Goal: Task Accomplishment & Management: Manage account settings

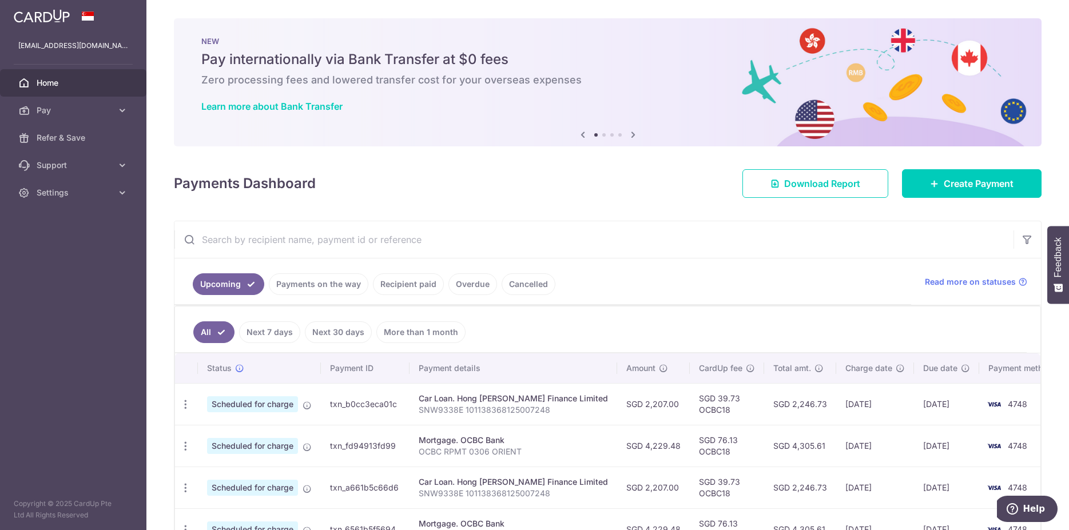
click at [520, 278] on link "Cancelled" at bounding box center [529, 285] width 54 height 22
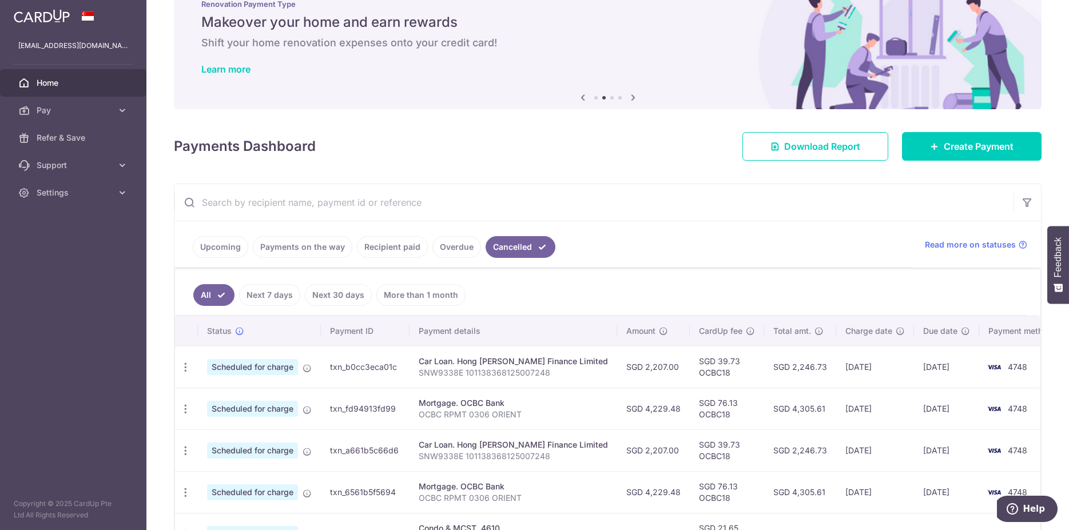
scroll to position [58, 0]
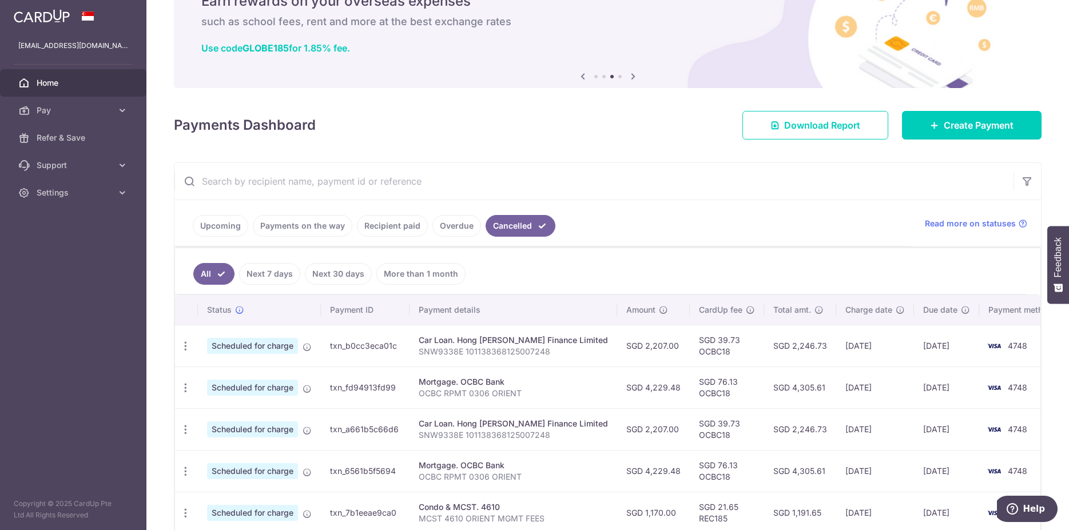
click at [302, 227] on link "Payments on the way" at bounding box center [303, 226] width 100 height 22
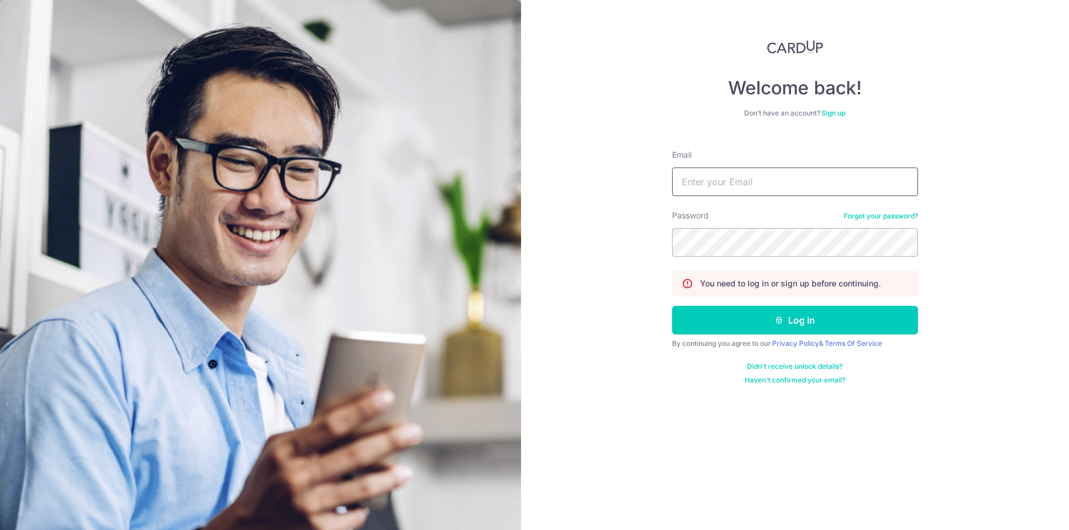
click at [736, 179] on input "Email" at bounding box center [795, 182] width 246 height 29
type input "[EMAIL_ADDRESS][DOMAIN_NAME]"
click at [783, 315] on button "Log in" at bounding box center [795, 320] width 246 height 29
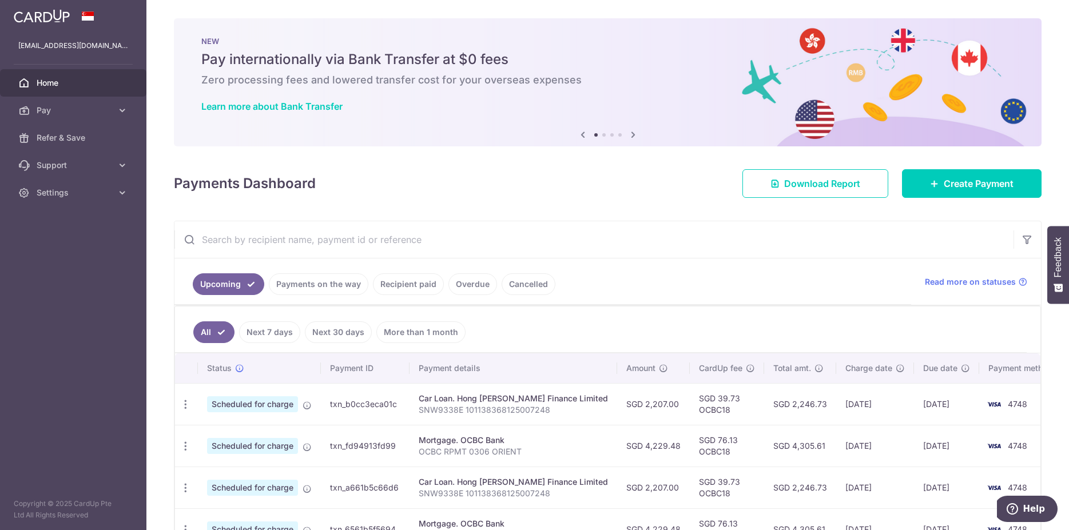
click at [525, 279] on link "Cancelled" at bounding box center [529, 285] width 54 height 22
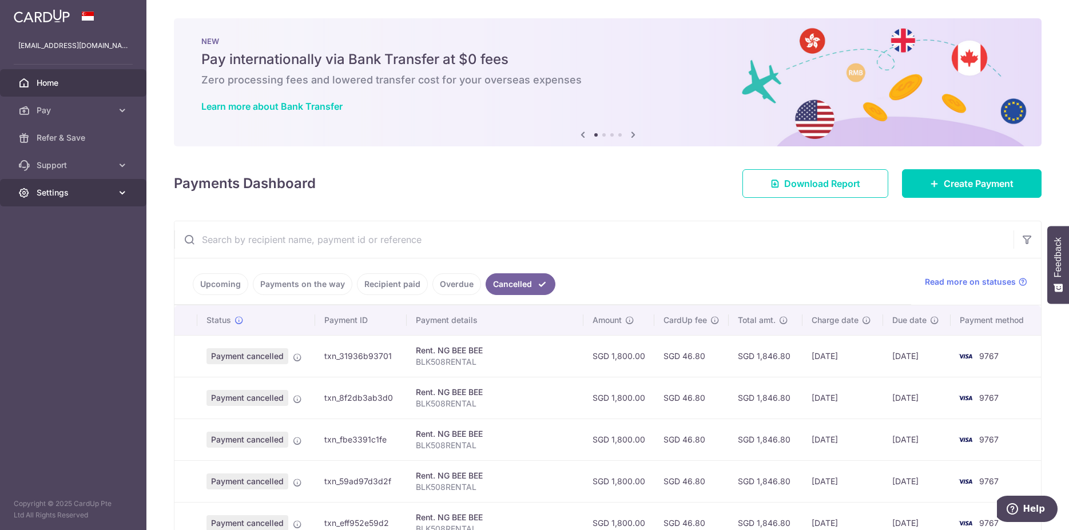
click at [63, 190] on span "Settings" at bounding box center [75, 192] width 76 height 11
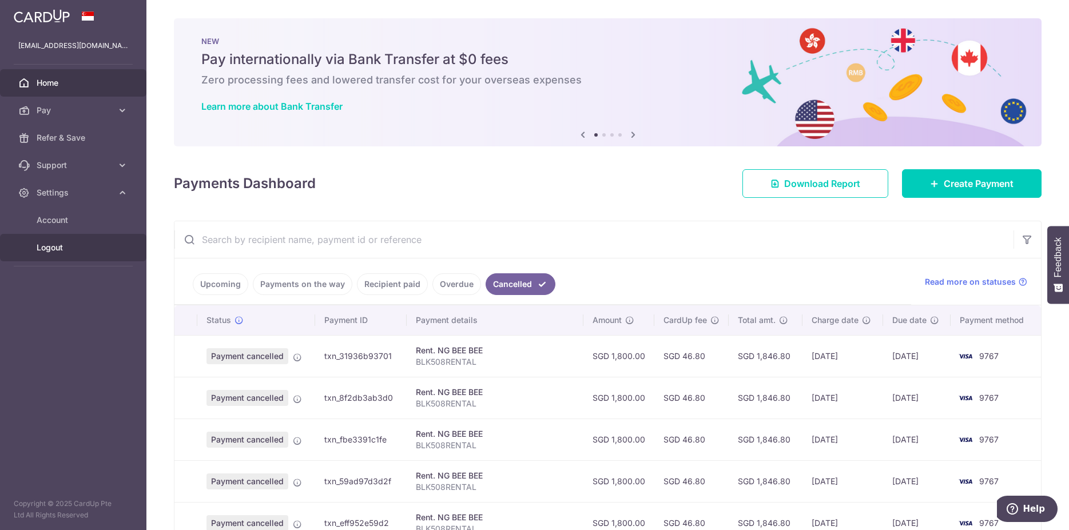
click at [73, 255] on link "Logout" at bounding box center [73, 247] width 146 height 27
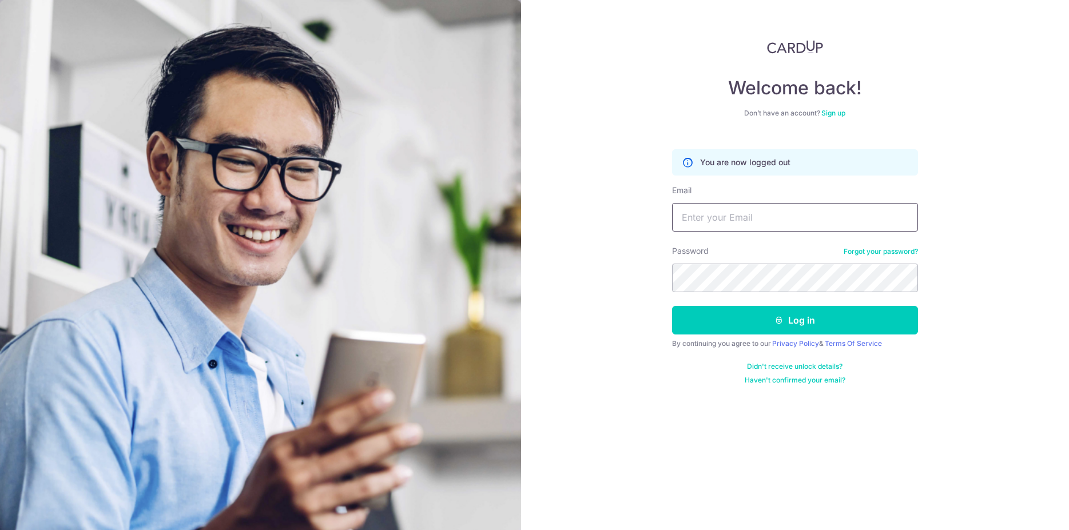
click at [735, 217] on input "Email" at bounding box center [795, 217] width 246 height 29
type input "[EMAIL_ADDRESS][DOMAIN_NAME]"
click at [759, 322] on button "Log in" at bounding box center [795, 320] width 246 height 29
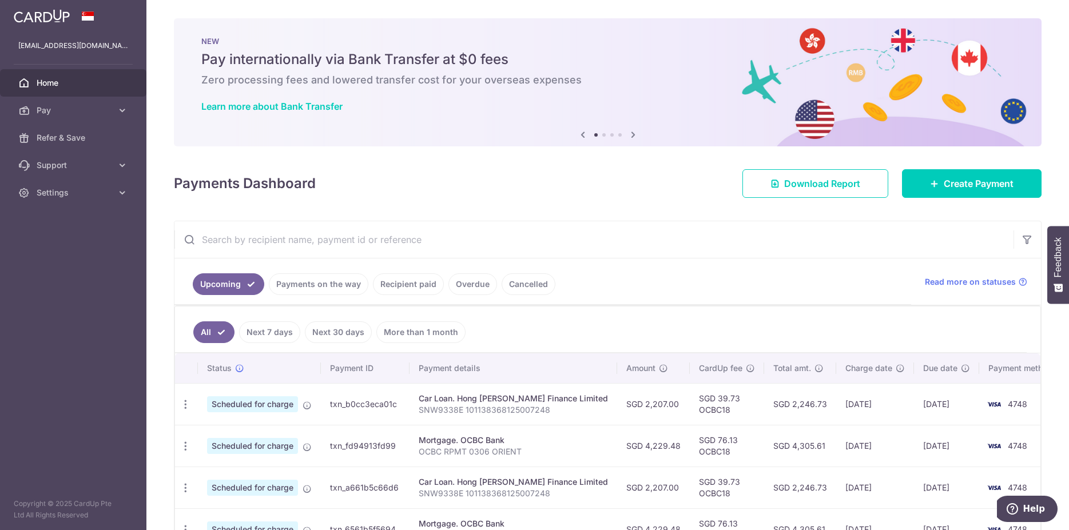
click at [532, 288] on link "Cancelled" at bounding box center [529, 285] width 54 height 22
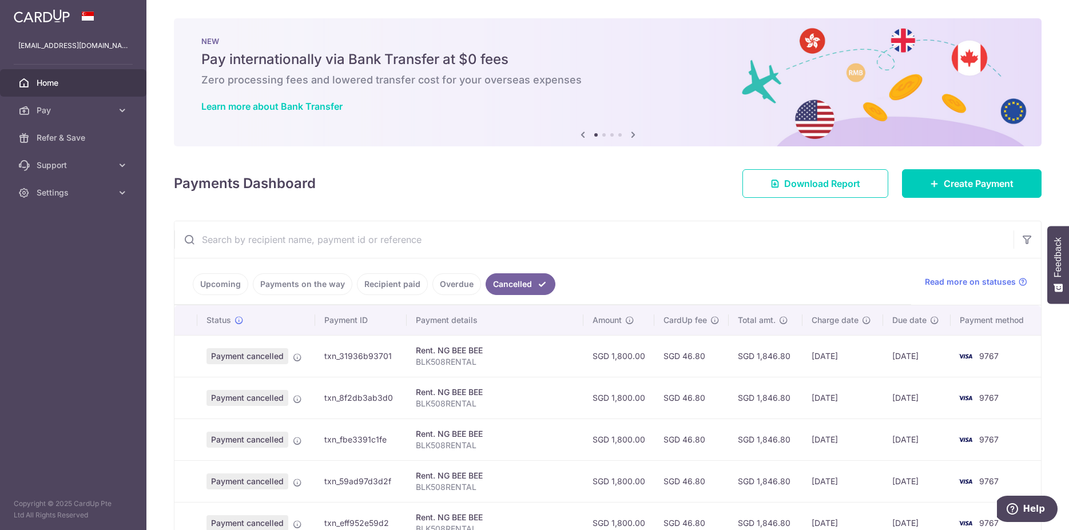
click at [209, 288] on link "Upcoming" at bounding box center [221, 285] width 56 height 22
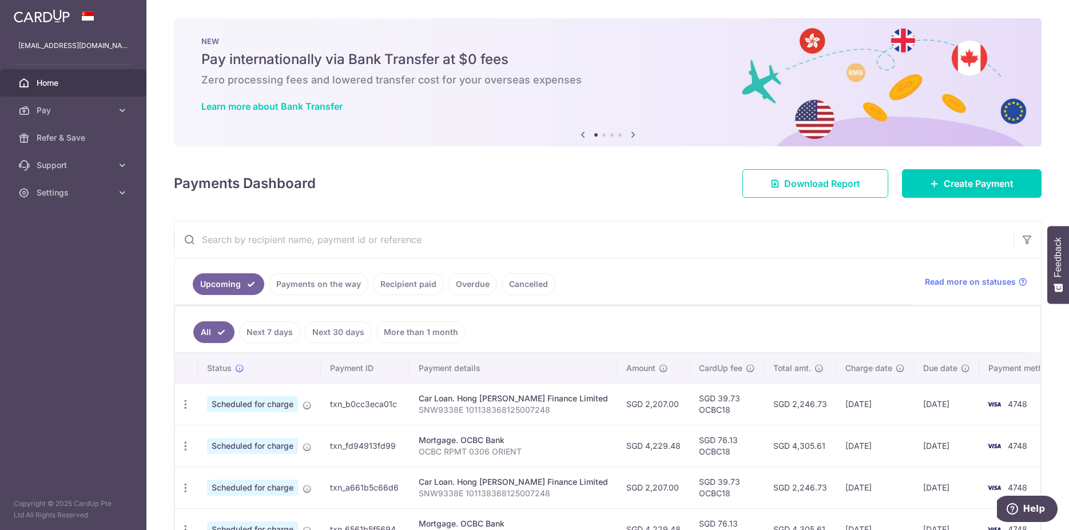
click at [321, 291] on link "Payments on the way" at bounding box center [319, 285] width 100 height 22
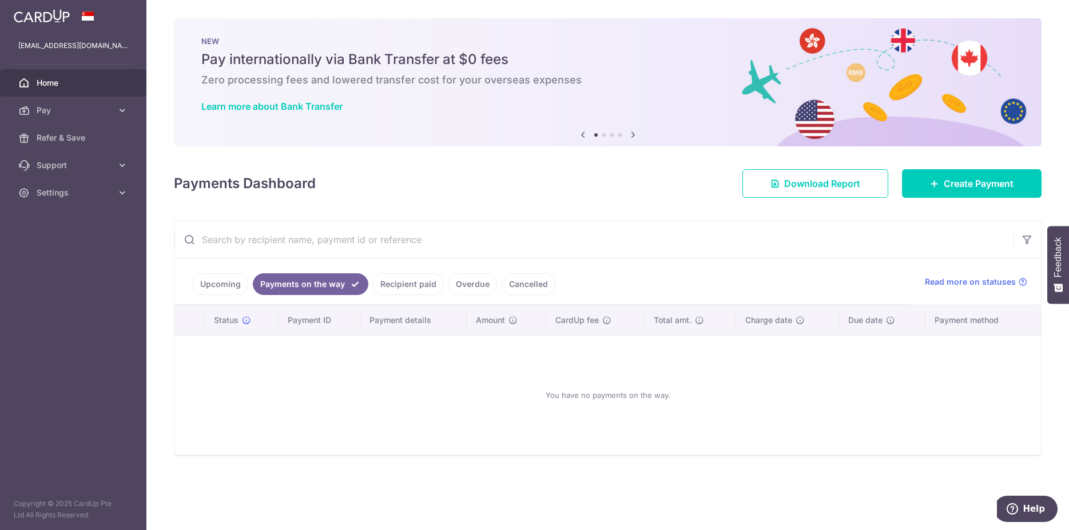
click at [395, 288] on link "Recipient paid" at bounding box center [408, 285] width 71 height 22
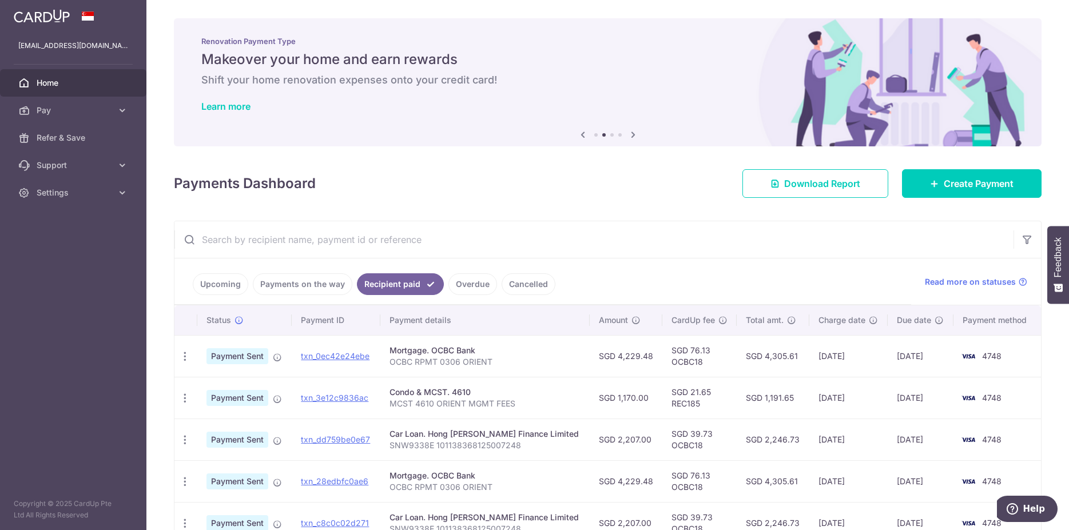
click at [522, 286] on link "Cancelled" at bounding box center [529, 285] width 54 height 22
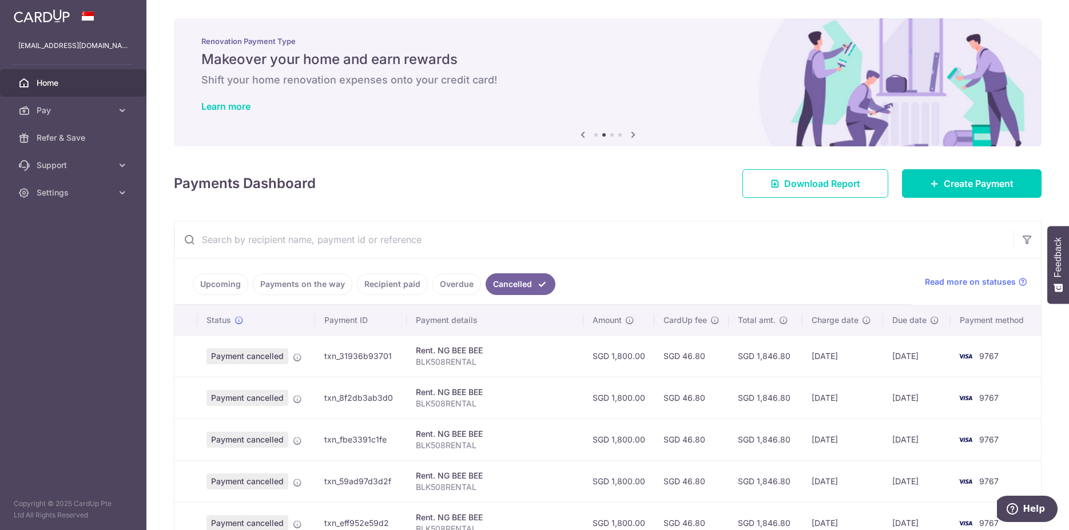
click at [204, 291] on link "Upcoming" at bounding box center [221, 285] width 56 height 22
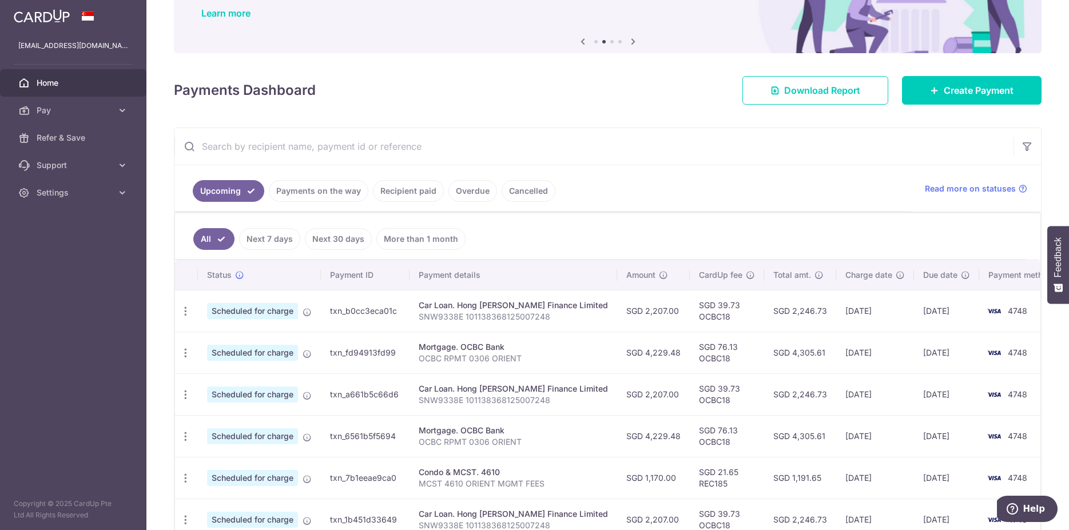
scroll to position [117, 0]
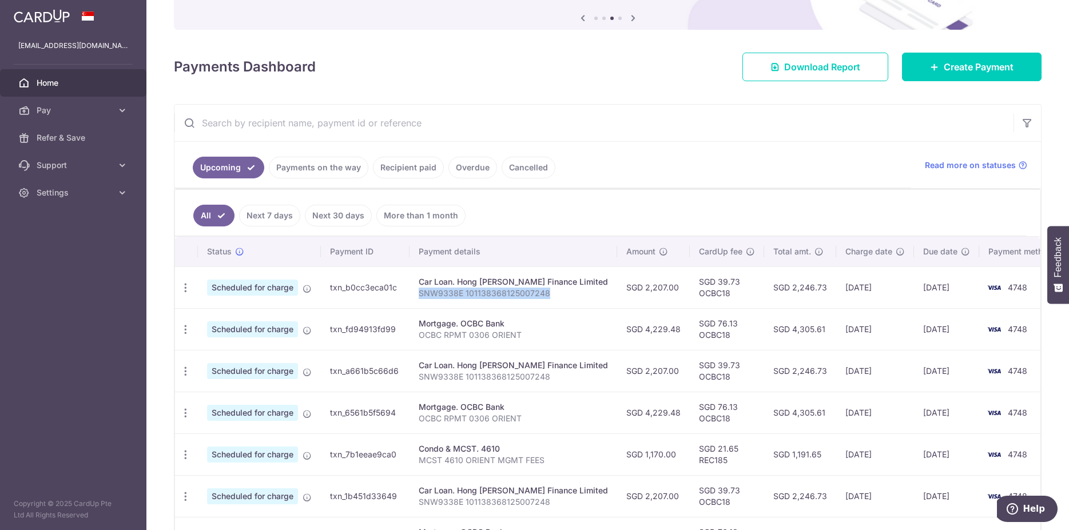
drag, startPoint x: 424, startPoint y: 296, endPoint x: 557, endPoint y: 298, distance: 133.3
click at [557, 298] on p "SNW9338E 101138368125007248" at bounding box center [513, 293] width 189 height 11
click at [473, 292] on p "SNW9338E 101138368125007248" at bounding box center [513, 293] width 189 height 11
click at [277, 212] on link "Next 7 days" at bounding box center [269, 216] width 61 height 22
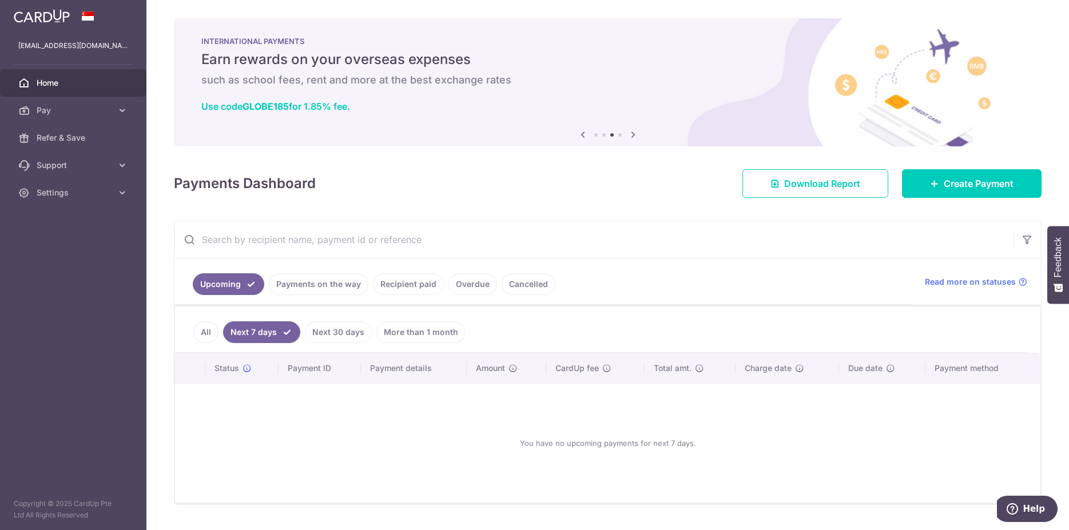
click at [522, 281] on link "Cancelled" at bounding box center [529, 285] width 54 height 22
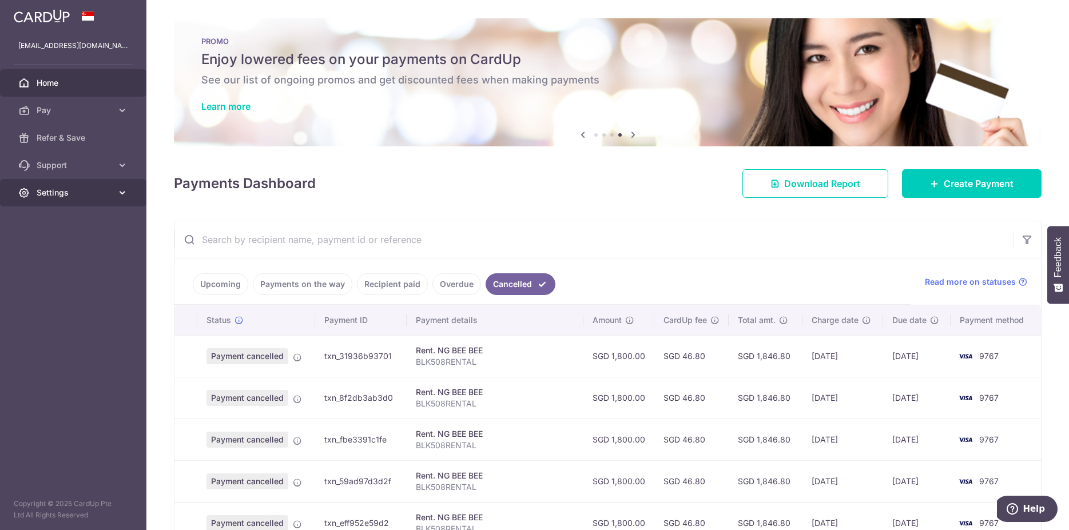
click at [93, 205] on link "Settings" at bounding box center [73, 192] width 146 height 27
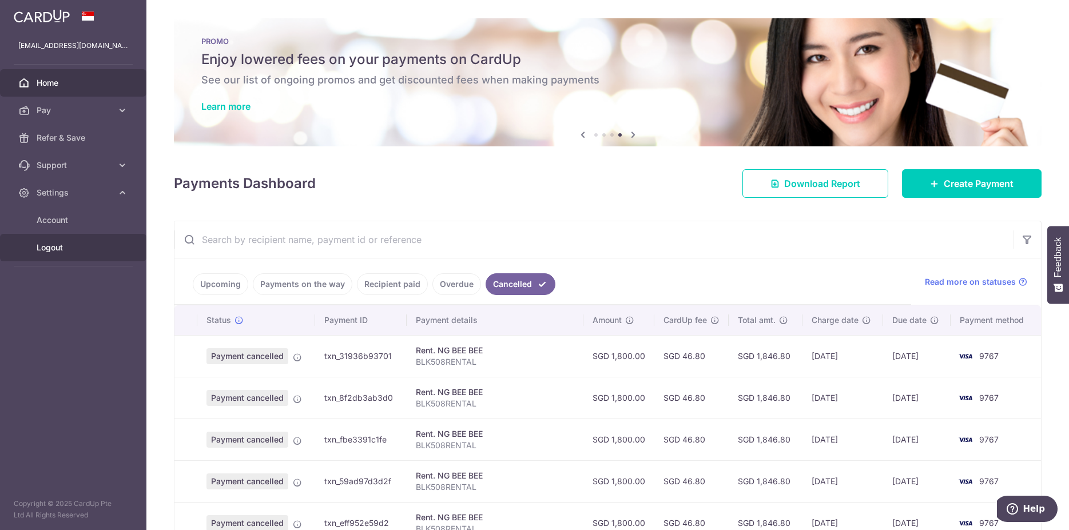
click at [54, 249] on span "Logout" at bounding box center [75, 247] width 76 height 11
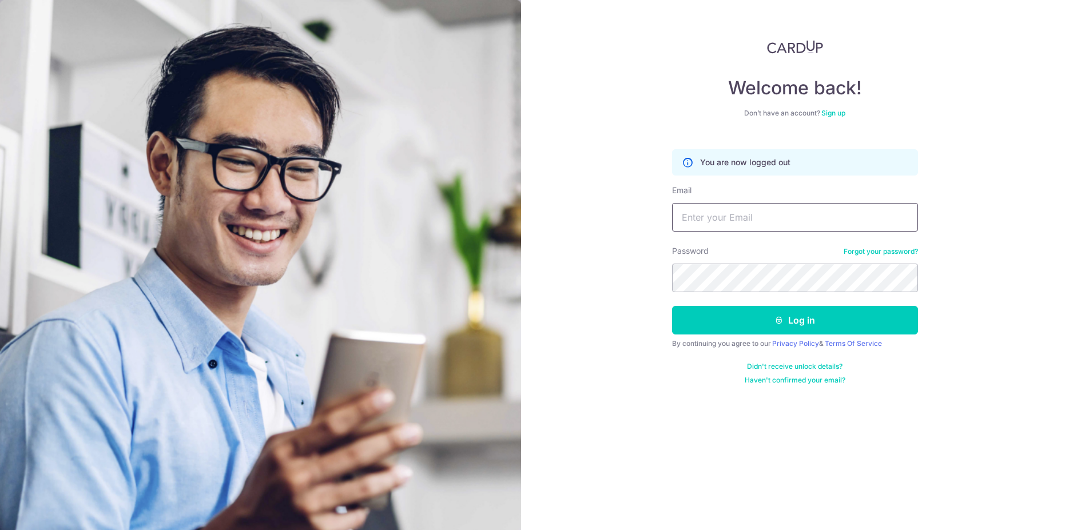
click at [750, 224] on input "Email" at bounding box center [795, 217] width 246 height 29
type input "[EMAIL_ADDRESS][DOMAIN_NAME]"
click at [764, 318] on button "Log in" at bounding box center [795, 320] width 246 height 29
